Goal: Contribute content

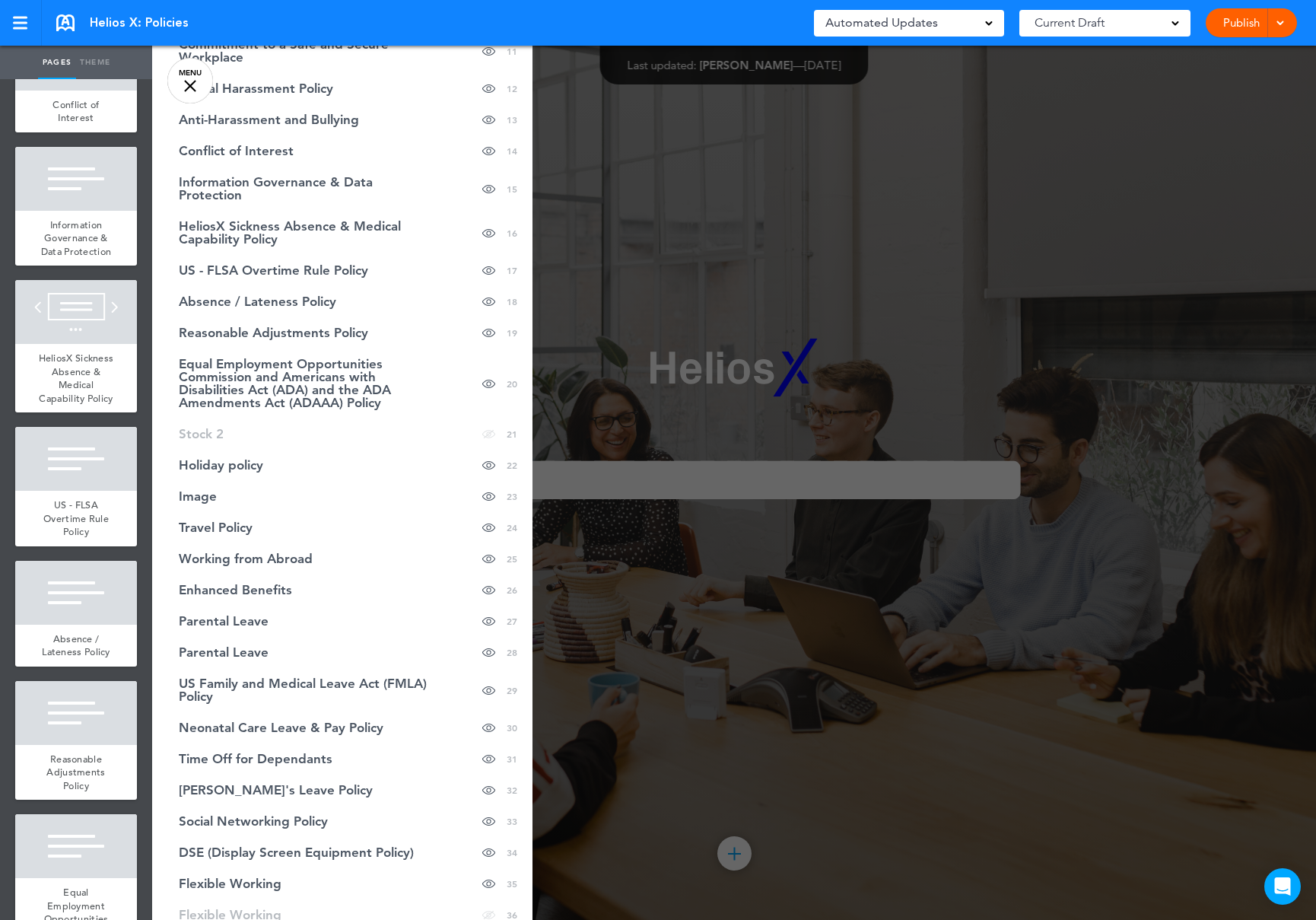
scroll to position [431, 0]
click at [296, 552] on span "Working from Abroad" at bounding box center [245, 558] width 134 height 13
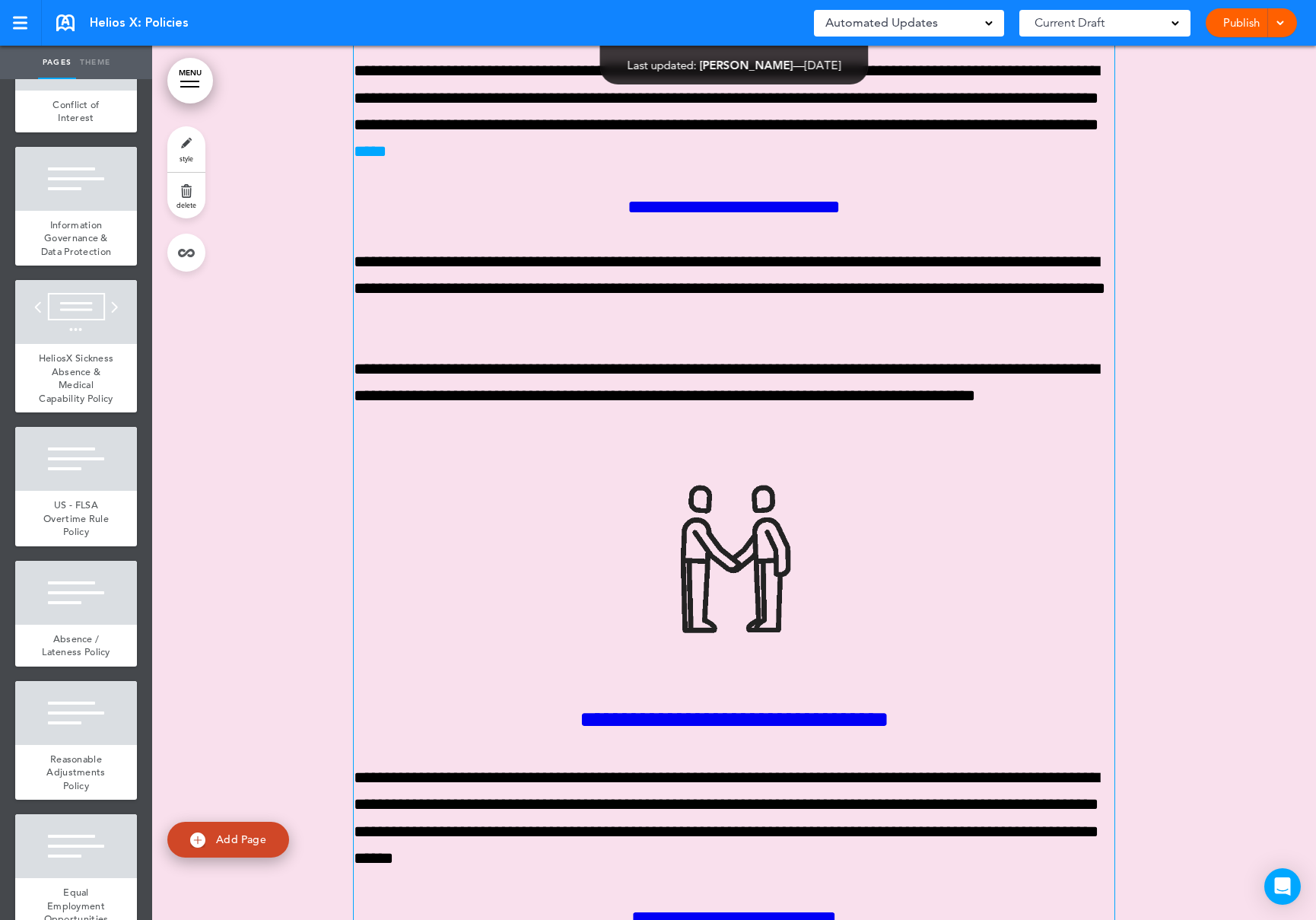
scroll to position [54203, 0]
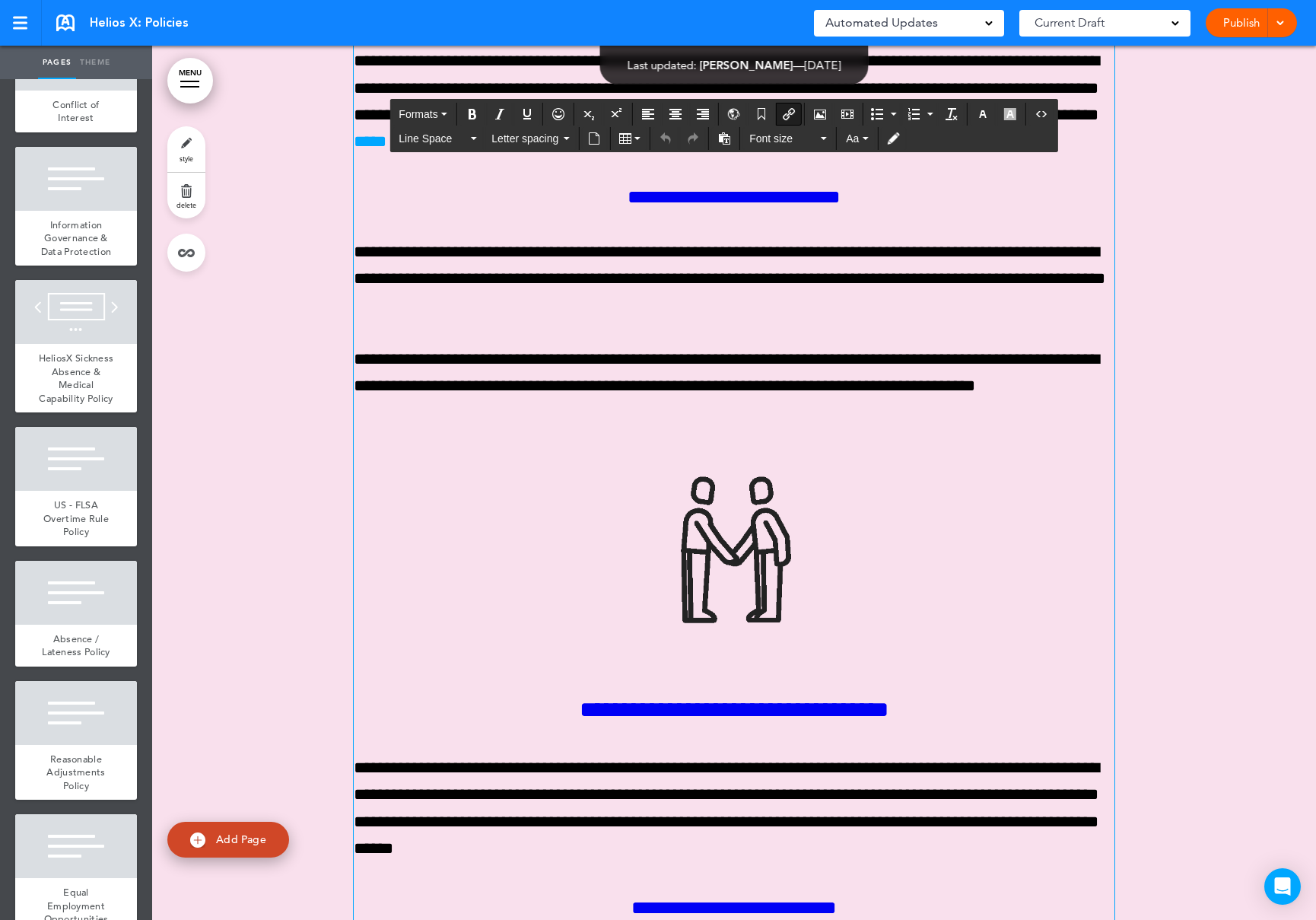
drag, startPoint x: 699, startPoint y: 332, endPoint x: 634, endPoint y: 331, distance: 65.0
click at [471, 116] on icon "Bold" at bounding box center [472, 114] width 12 height 12
click at [977, 116] on icon "button" at bounding box center [983, 114] width 12 height 12
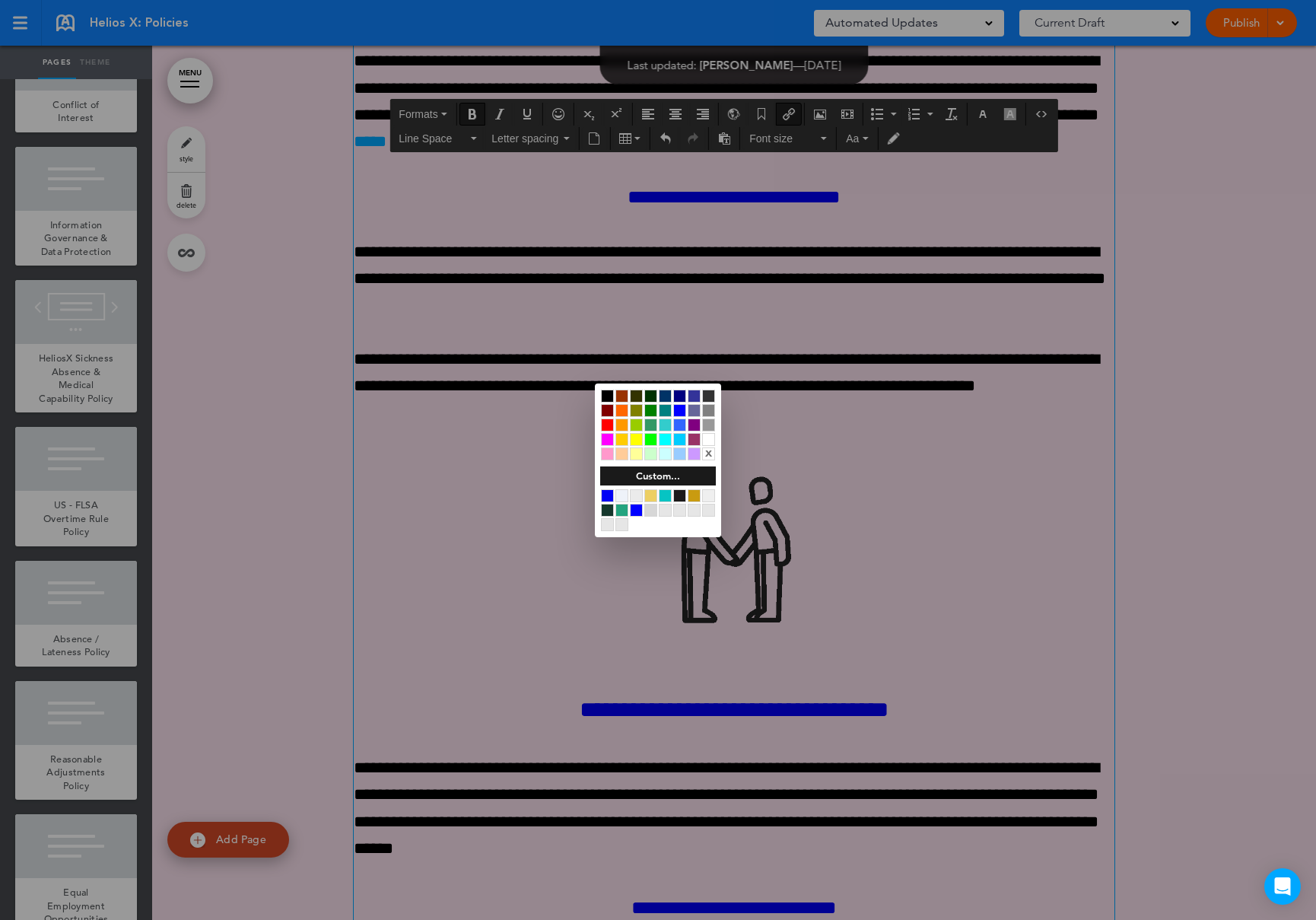
click at [682, 424] on div at bounding box center [679, 424] width 13 height 13
click at [794, 404] on div at bounding box center [658, 460] width 1316 height 920
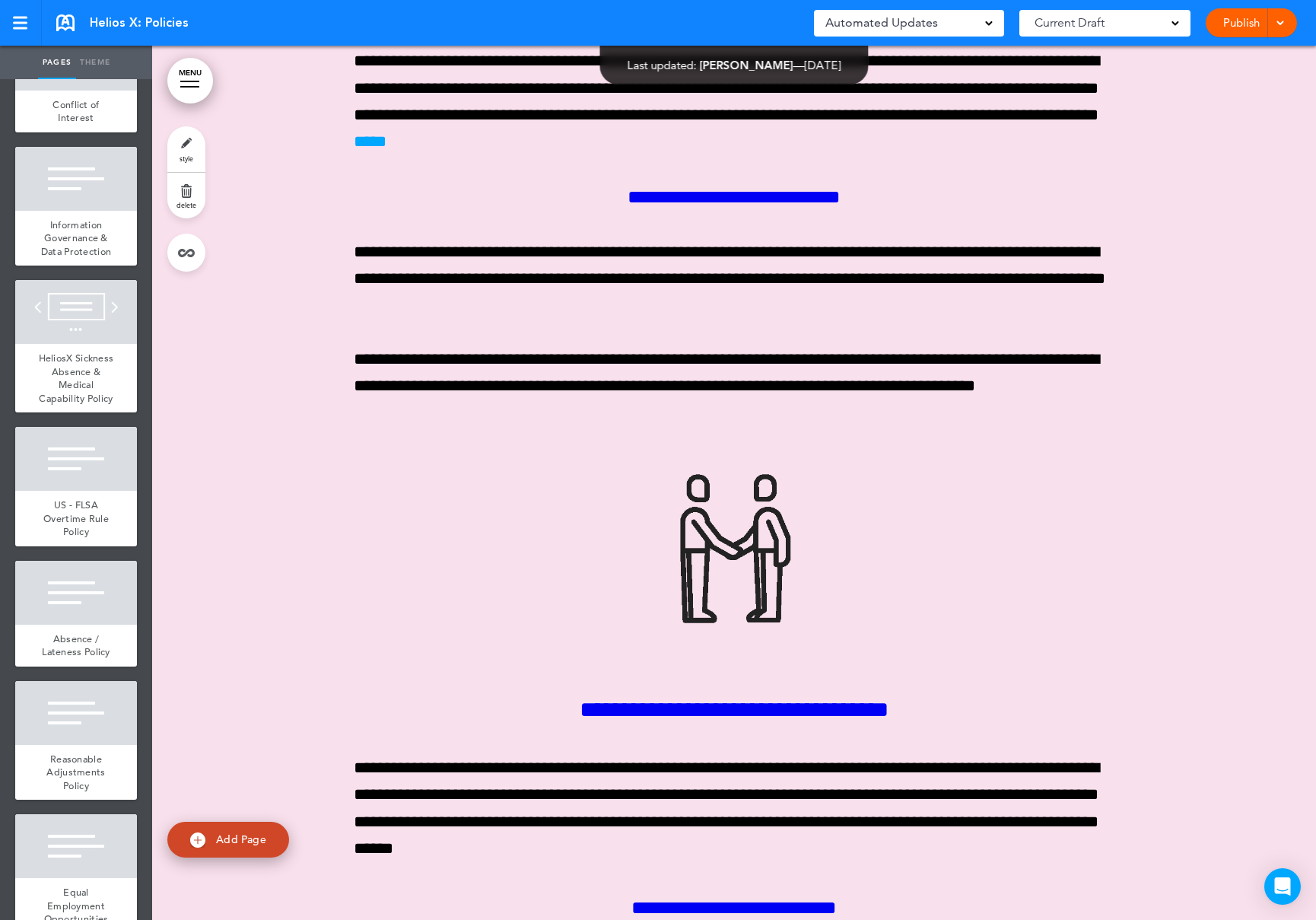
click at [1235, 24] on link "Publish" at bounding box center [1241, 22] width 48 height 29
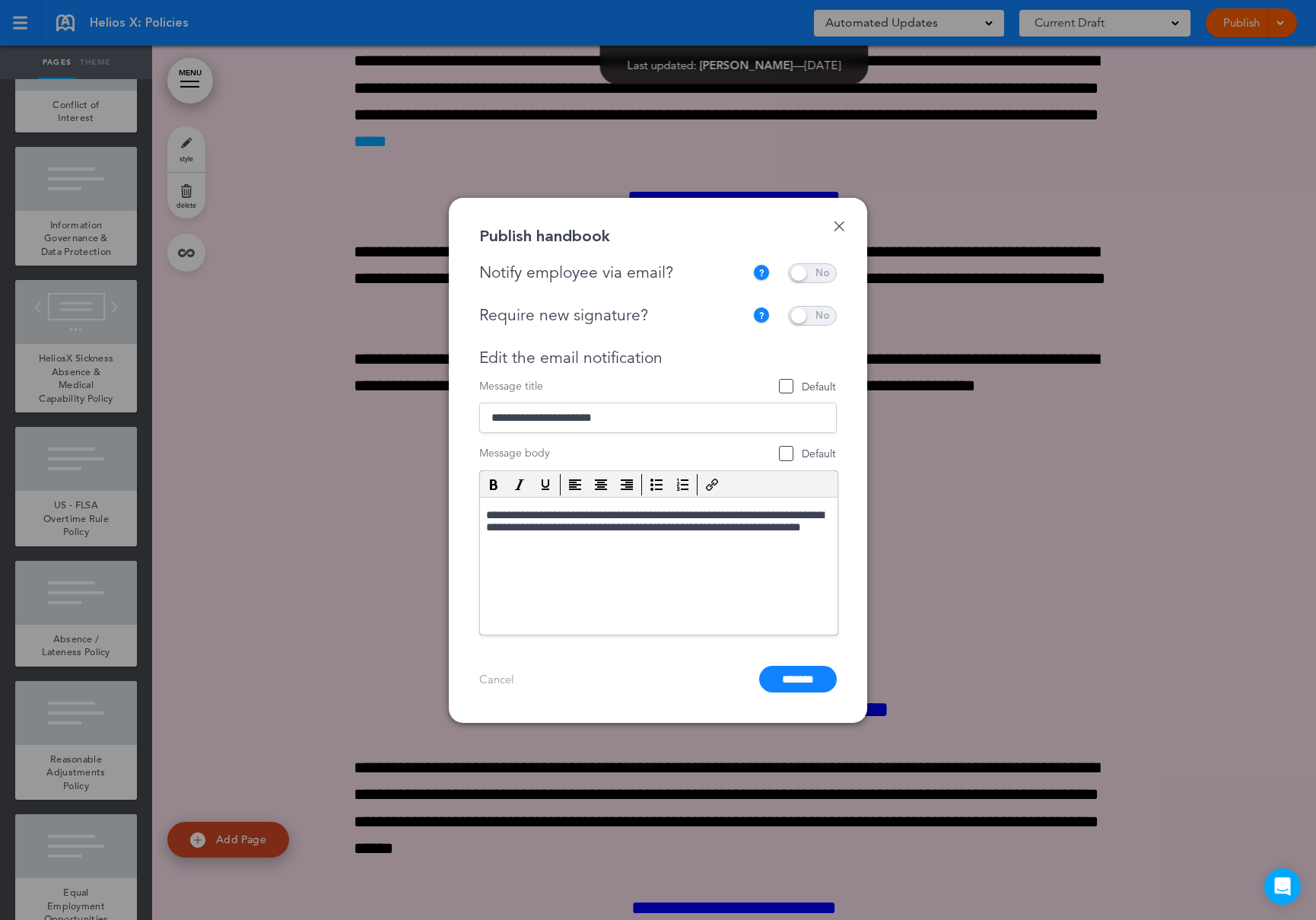
click at [813, 268] on span at bounding box center [812, 273] width 49 height 20
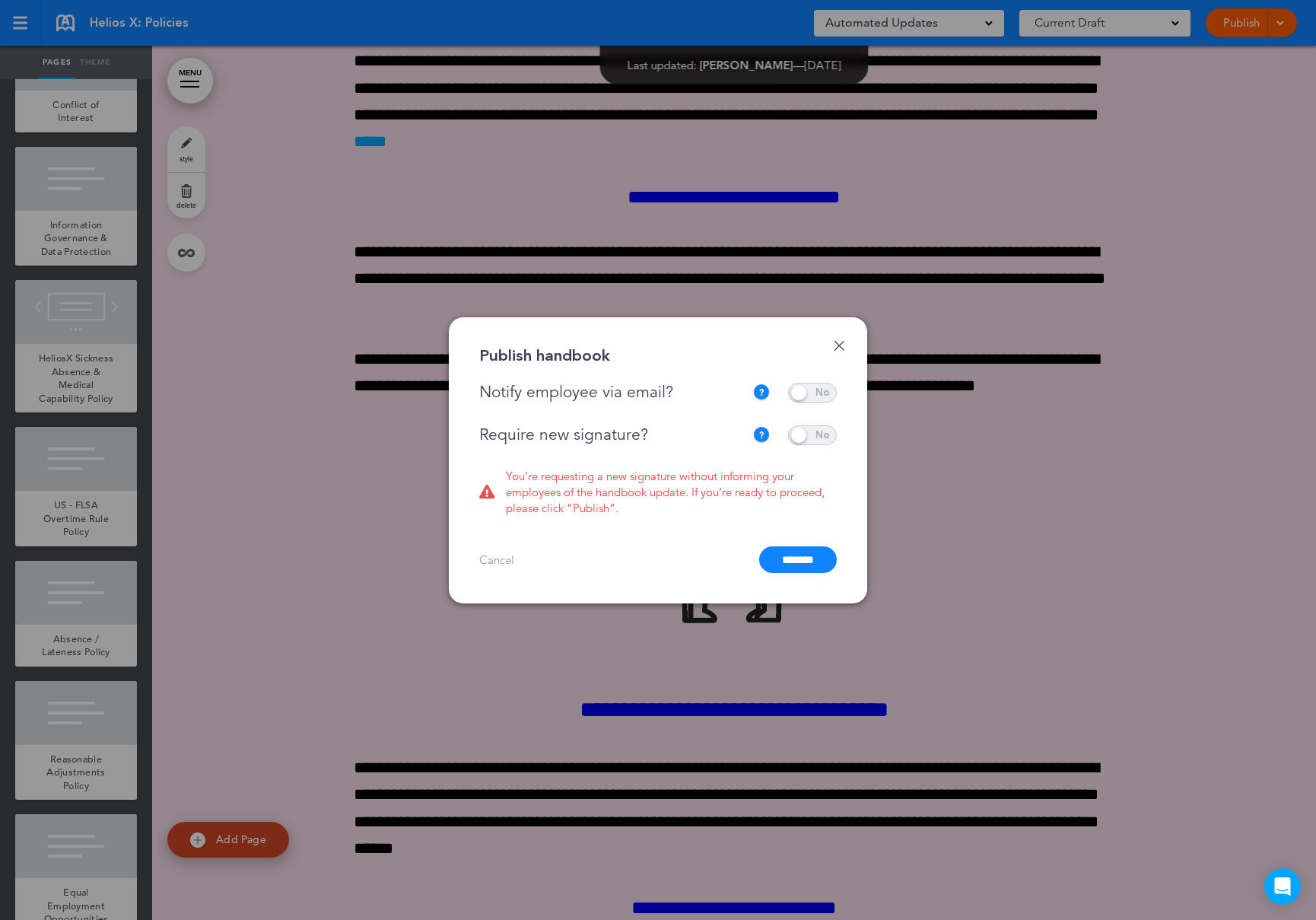
click at [805, 437] on span at bounding box center [812, 435] width 49 height 20
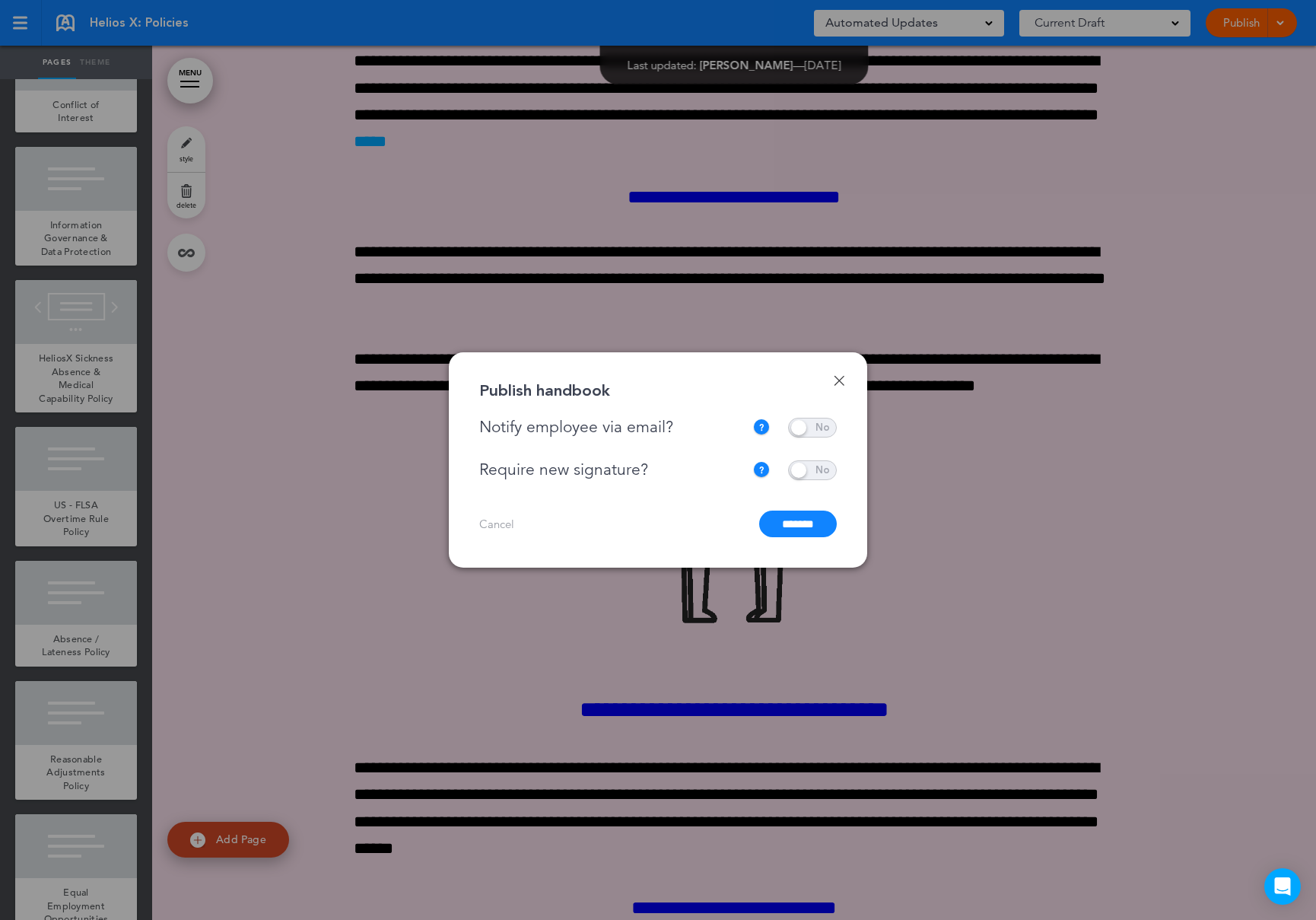
click at [791, 521] on input "*******" at bounding box center [798, 524] width 78 height 26
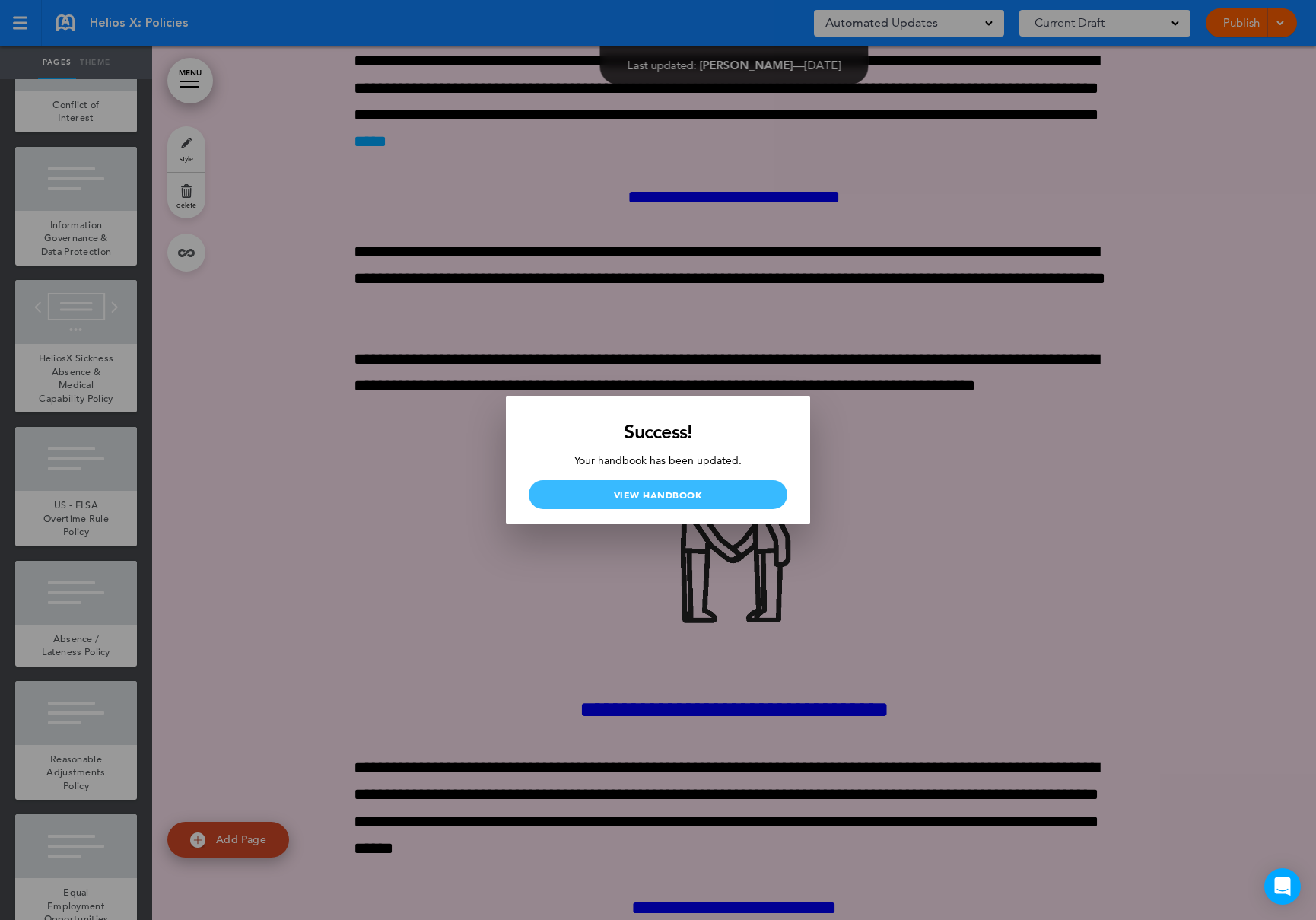
click at [738, 496] on link "View Handbook" at bounding box center [658, 494] width 258 height 29
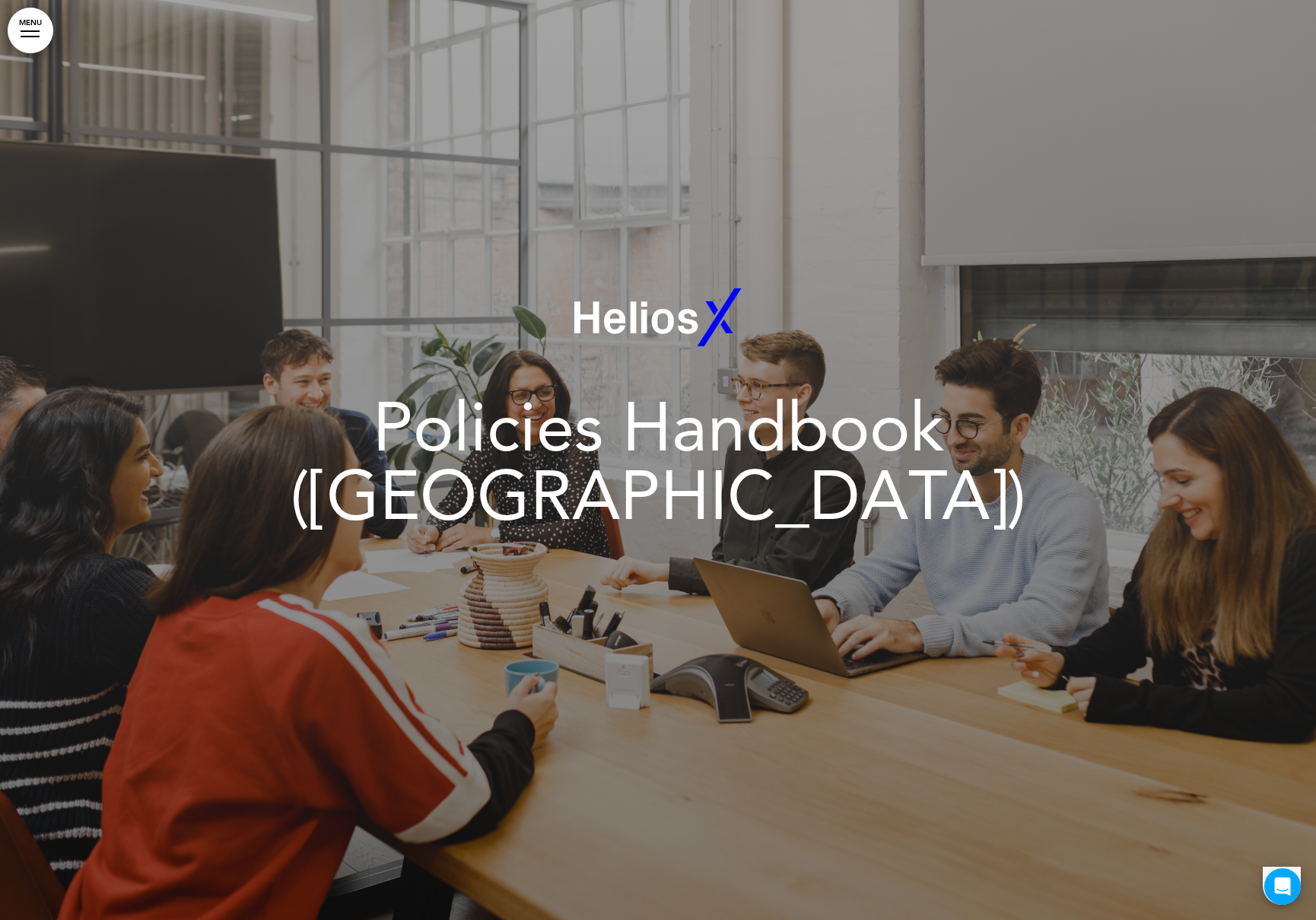
click at [40, 29] on link "MENU" at bounding box center [30, 30] width 46 height 46
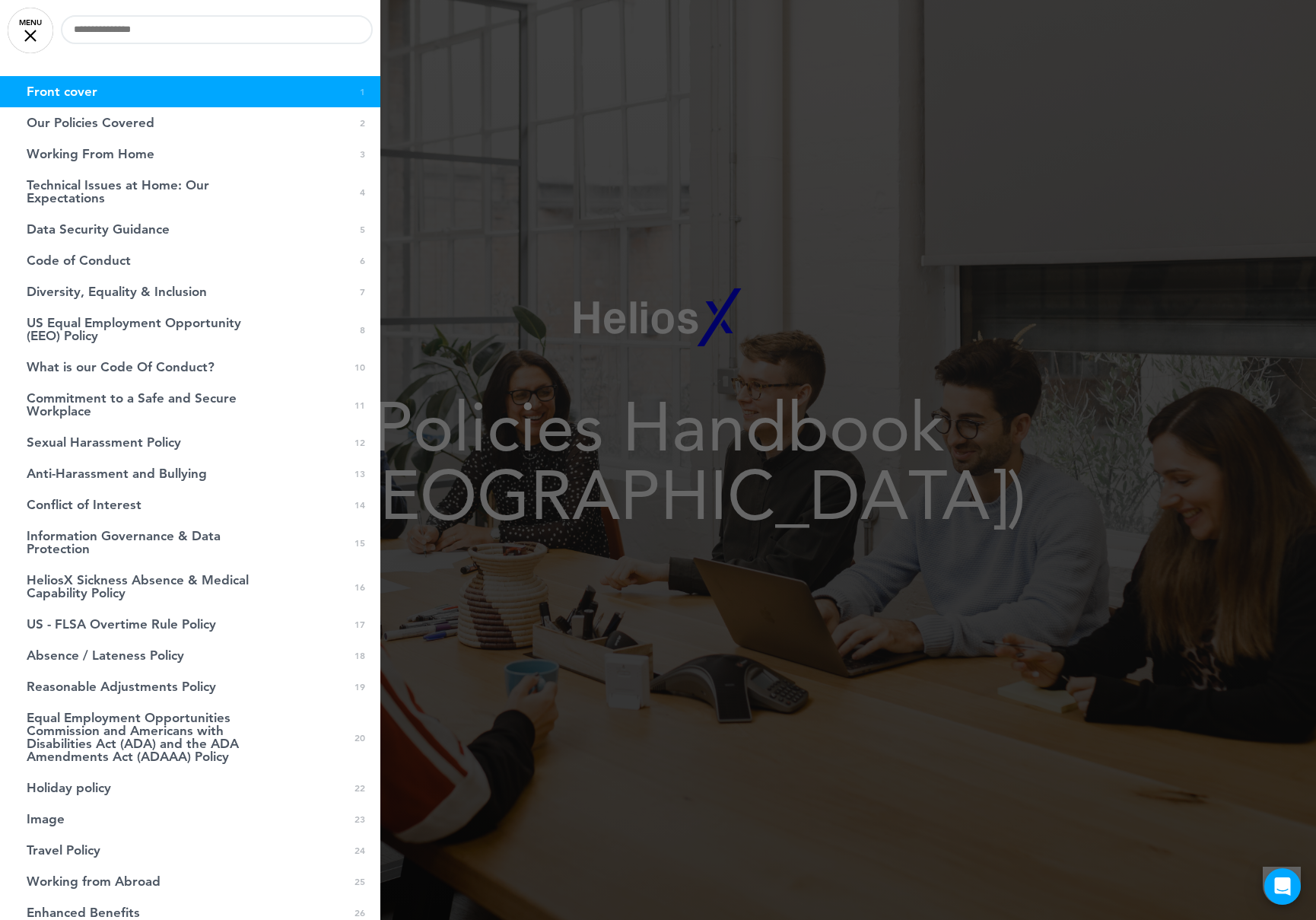
click at [571, 304] on div at bounding box center [658, 460] width 1316 height 920
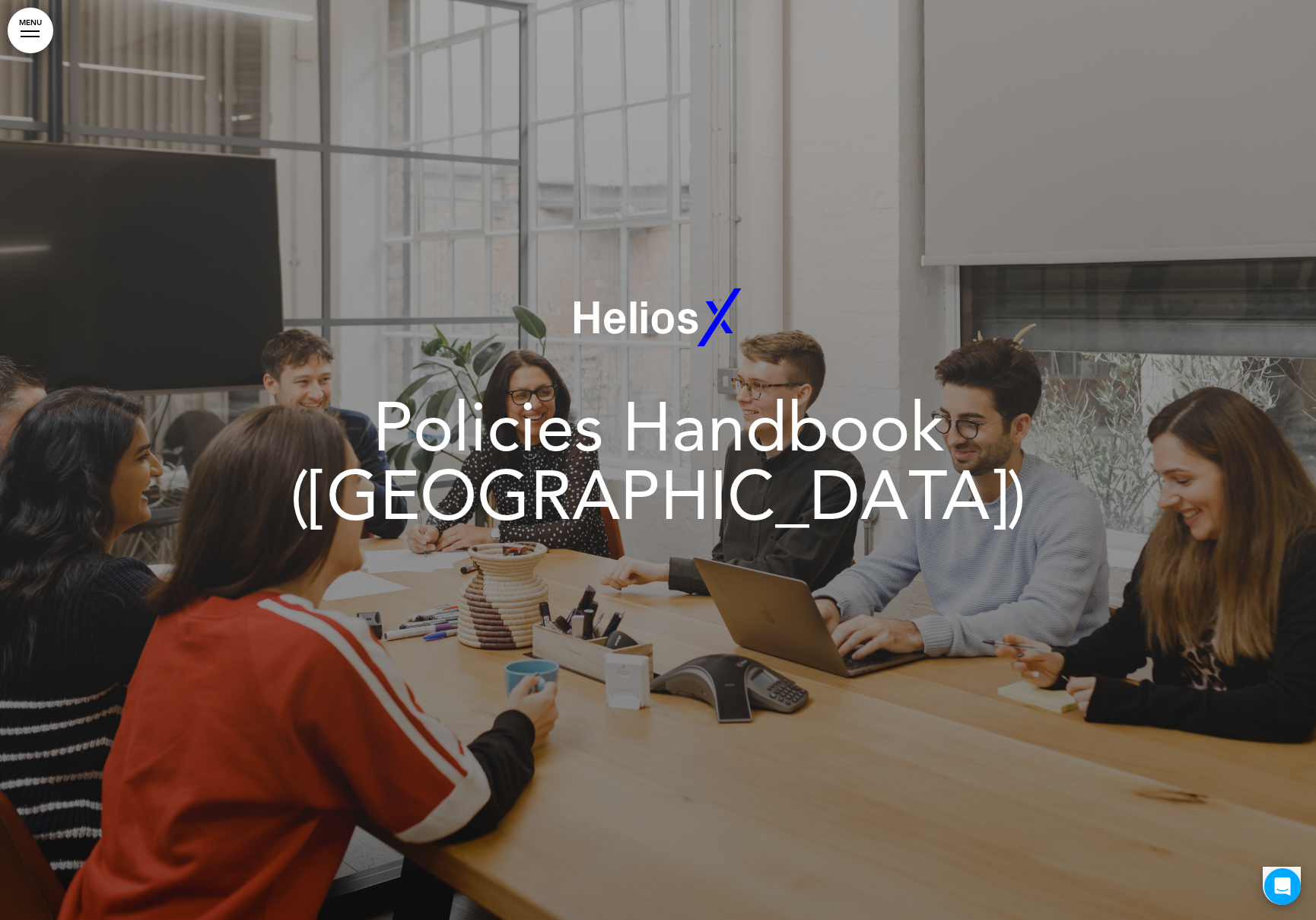
click at [29, 5] on div at bounding box center [658, 460] width 1316 height 920
click at [36, 33] on link "MENU" at bounding box center [30, 30] width 46 height 46
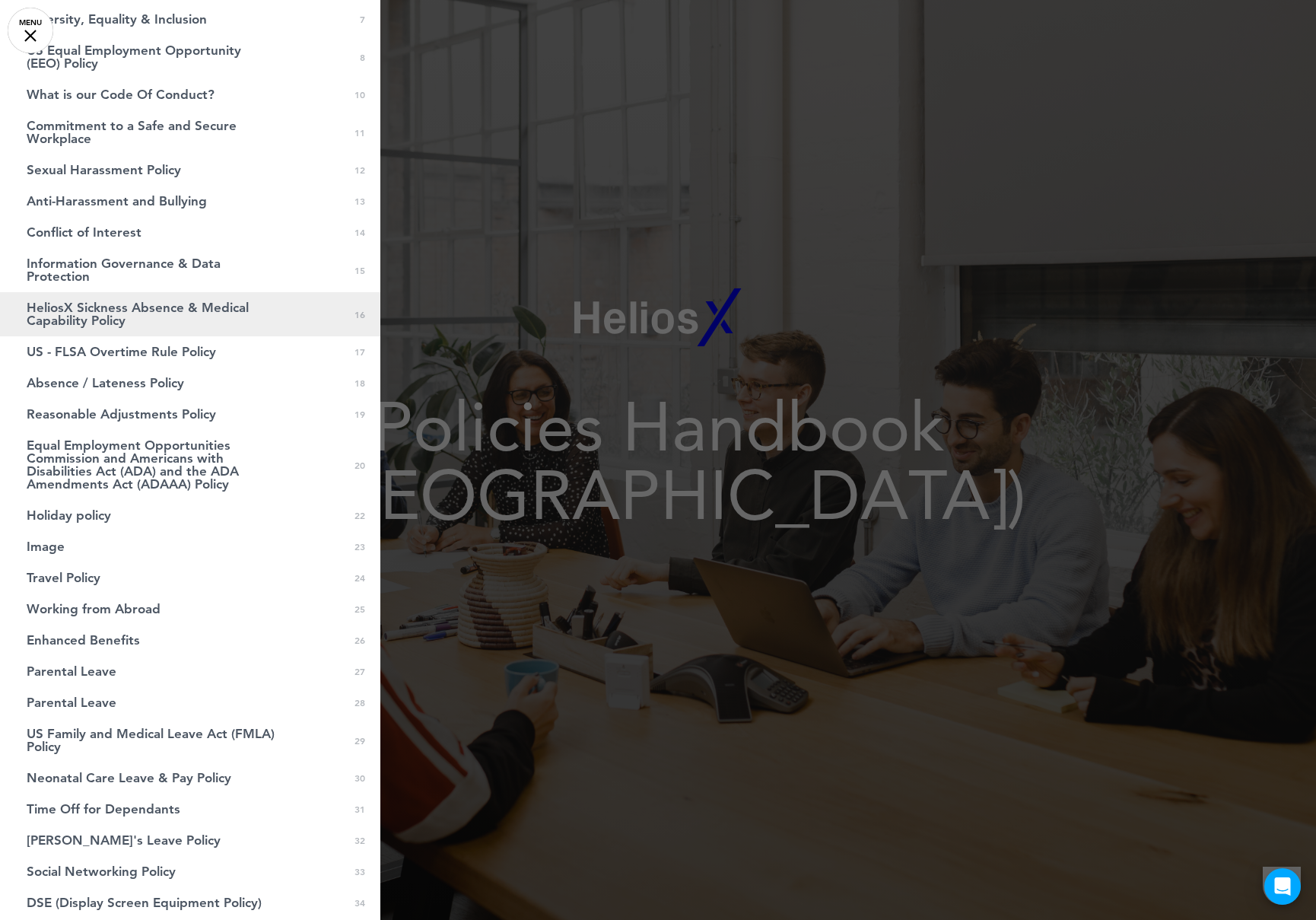
scroll to position [287, 0]
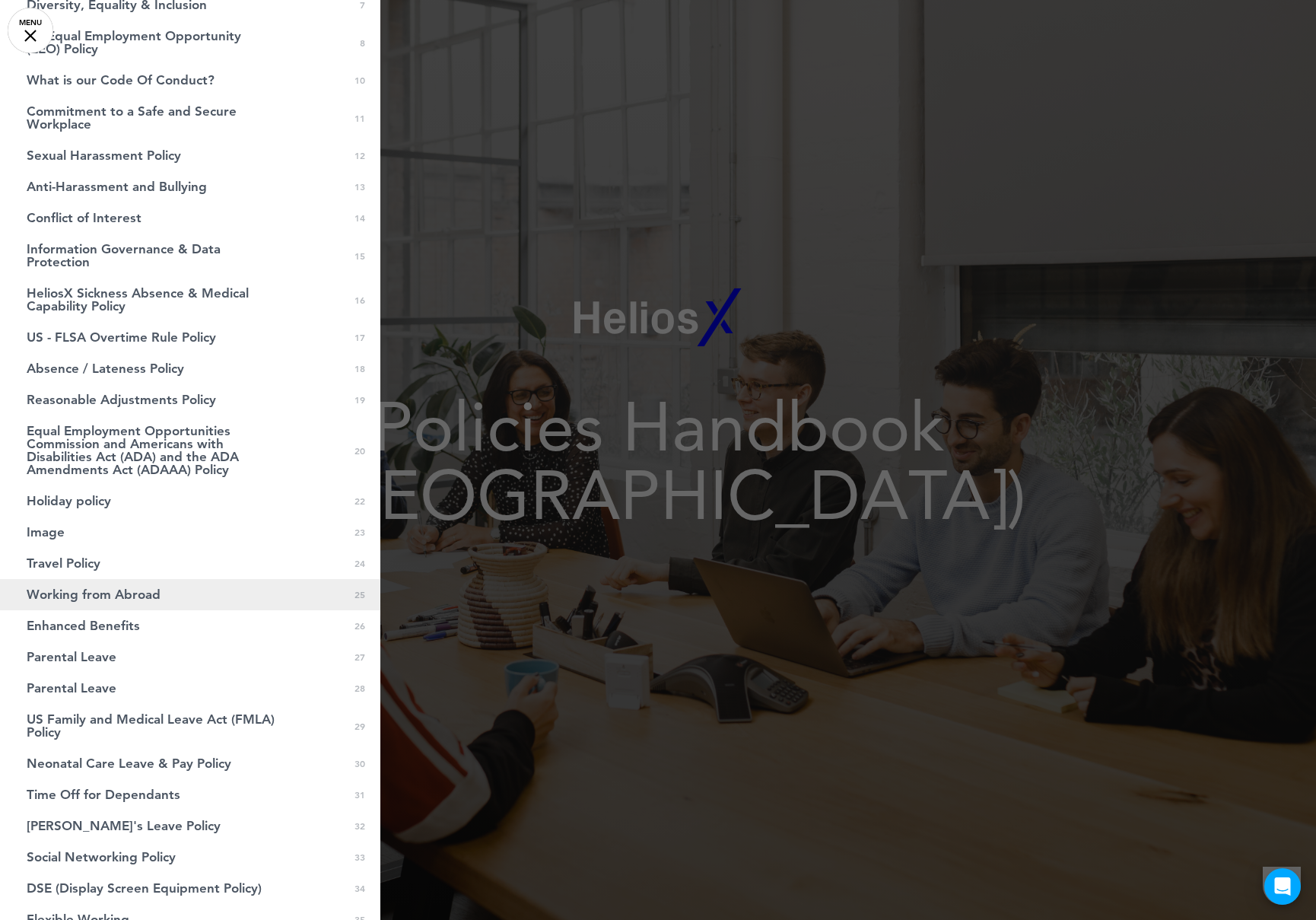
click at [191, 599] on link "Working from Abroad 0 25" at bounding box center [190, 594] width 380 height 31
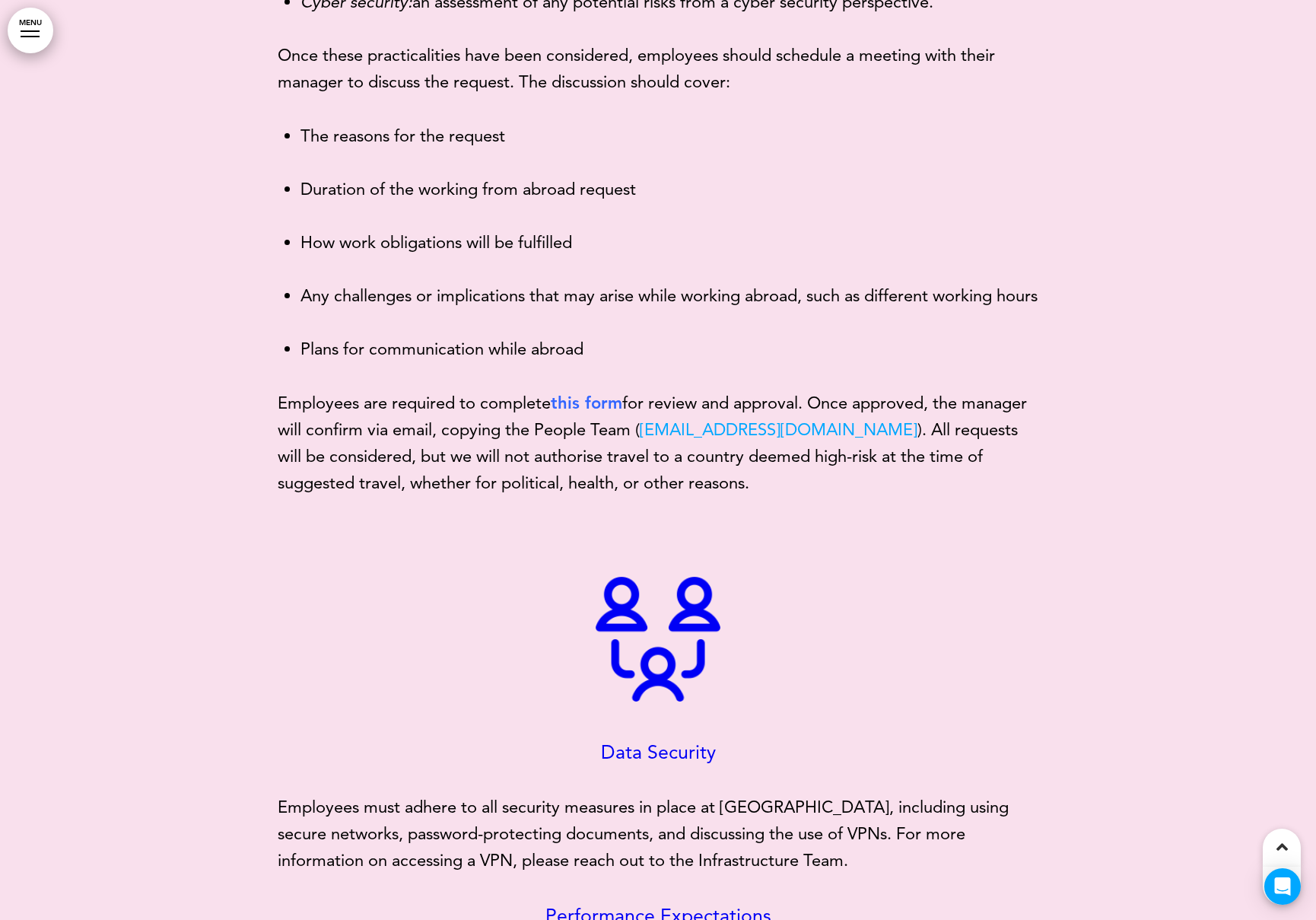
scroll to position [54038, 0]
